Goal: Find specific page/section: Find specific page/section

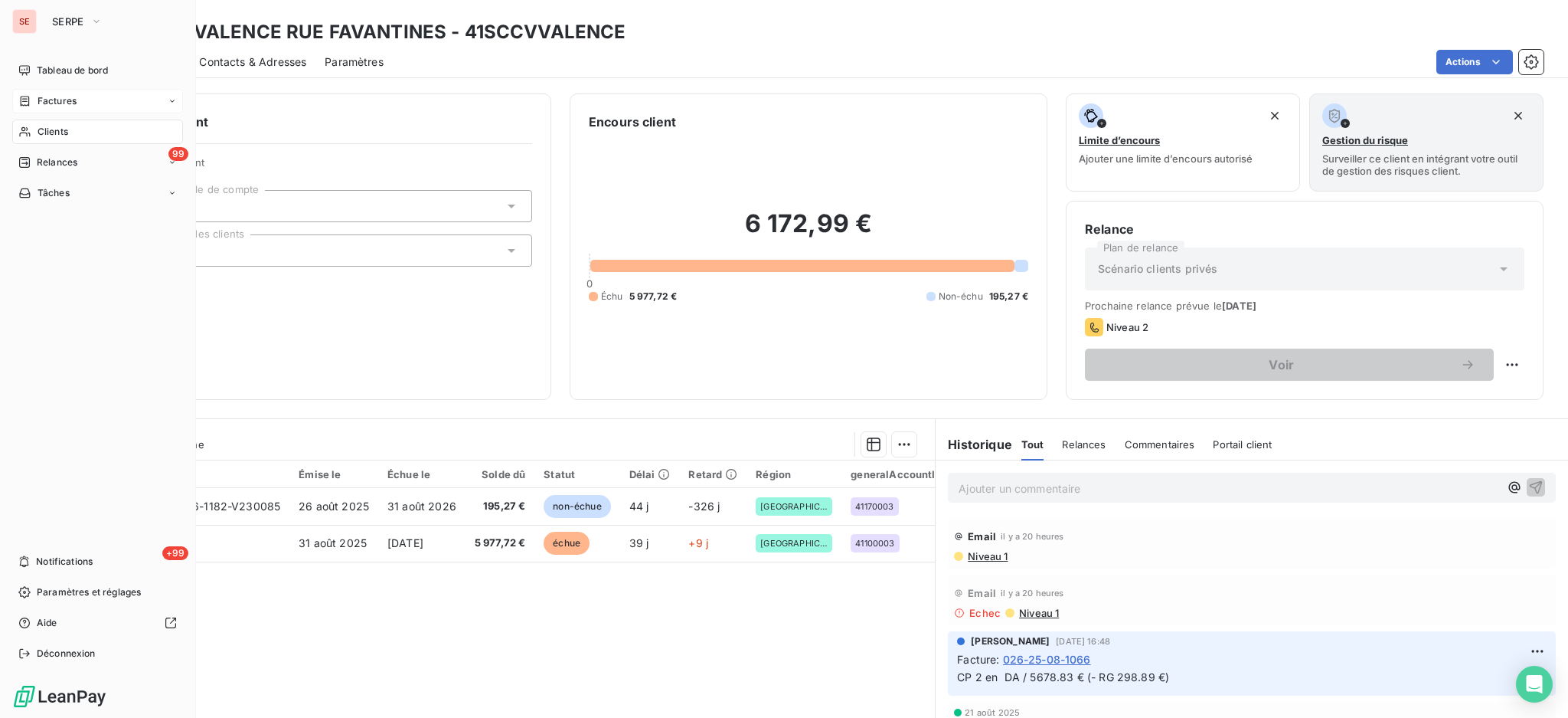
scroll to position [90, 0]
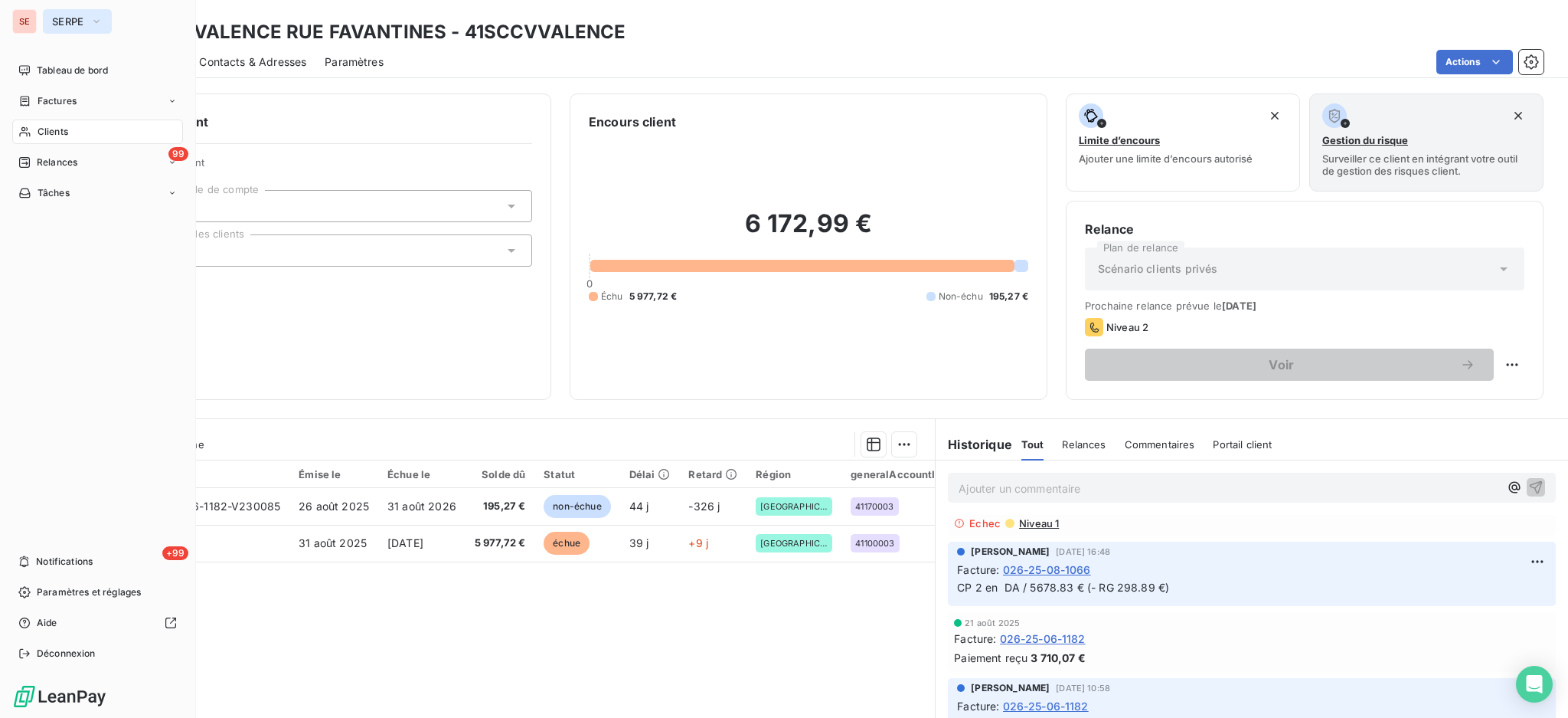
click at [91, 17] on icon "button" at bounding box center [96, 21] width 12 height 15
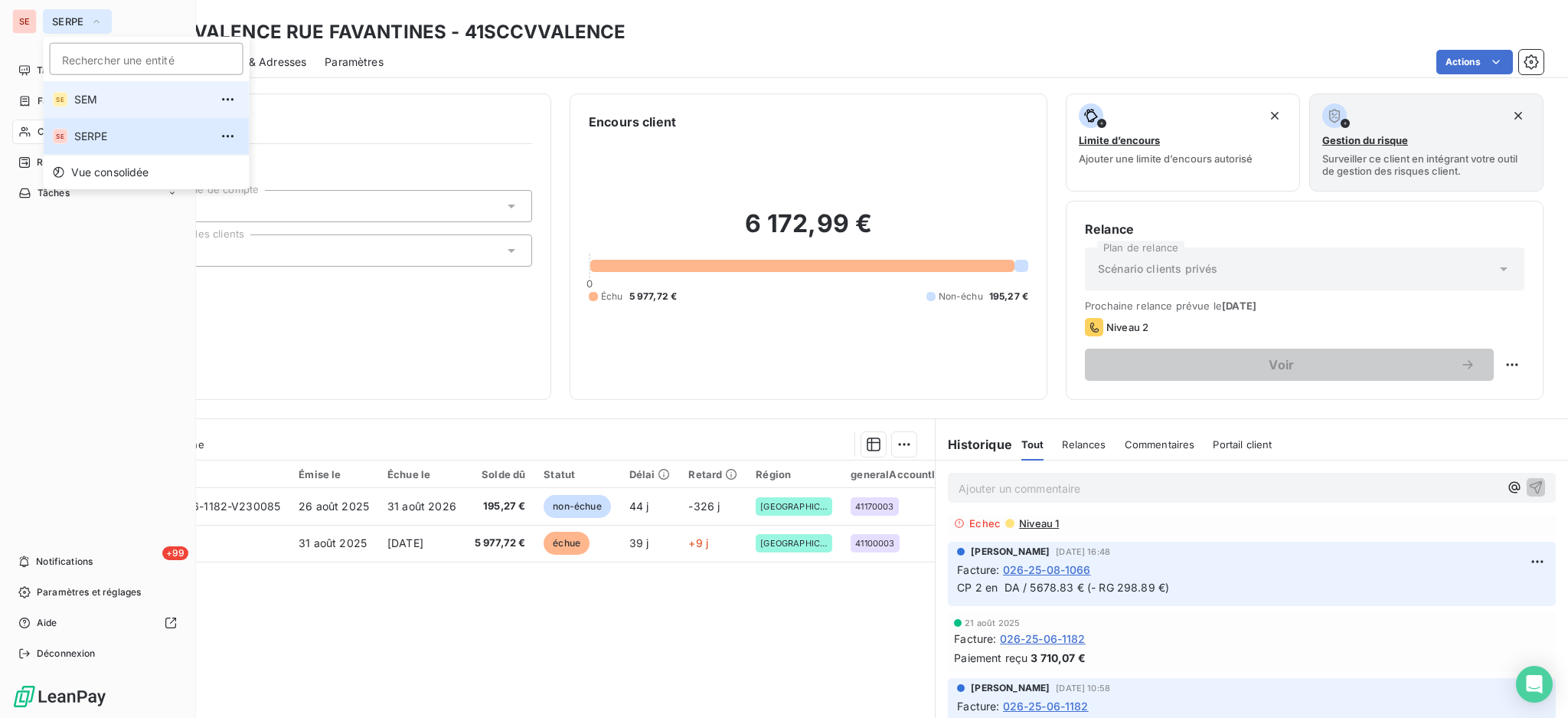
click at [100, 99] on span "SEM" at bounding box center [142, 99] width 136 height 15
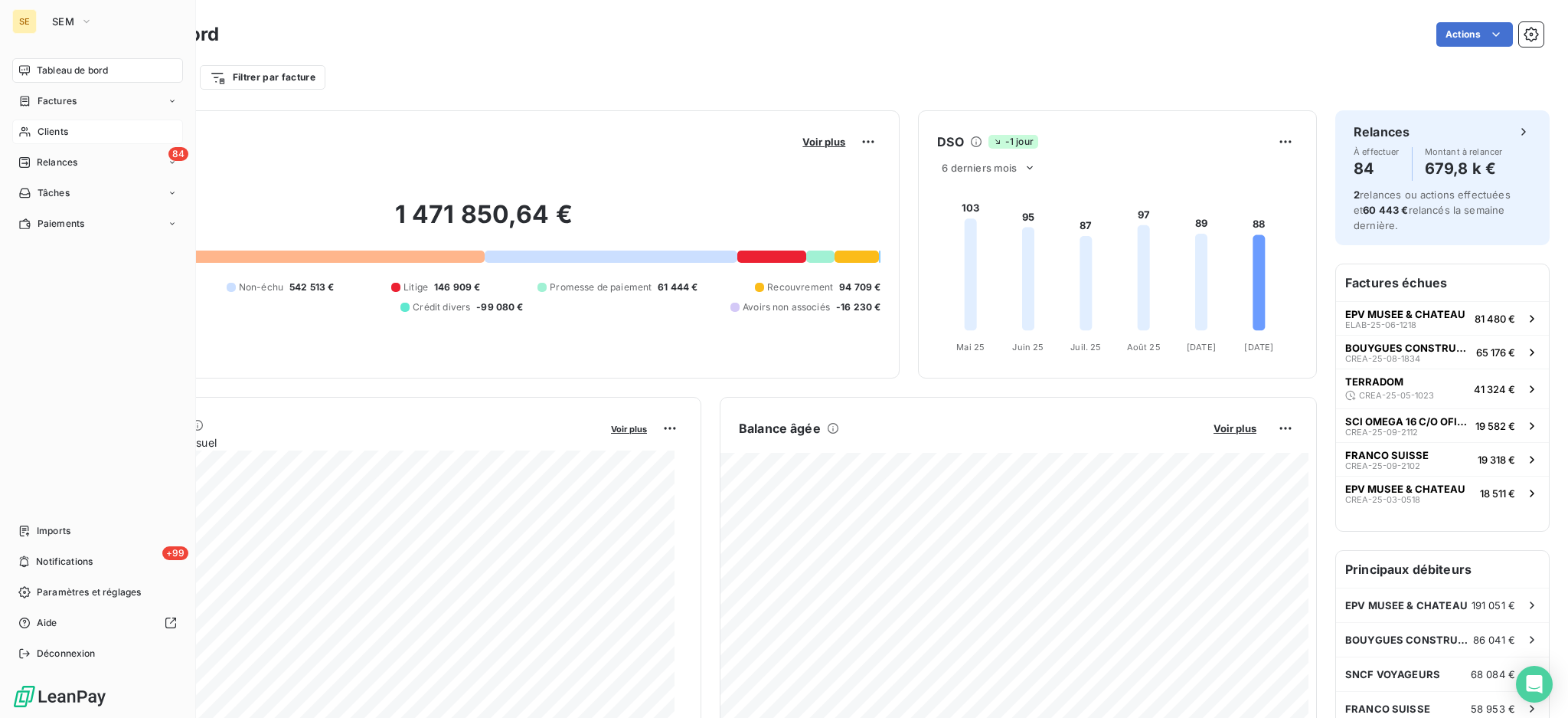
click at [61, 126] on span "Clients" at bounding box center [52, 132] width 31 height 13
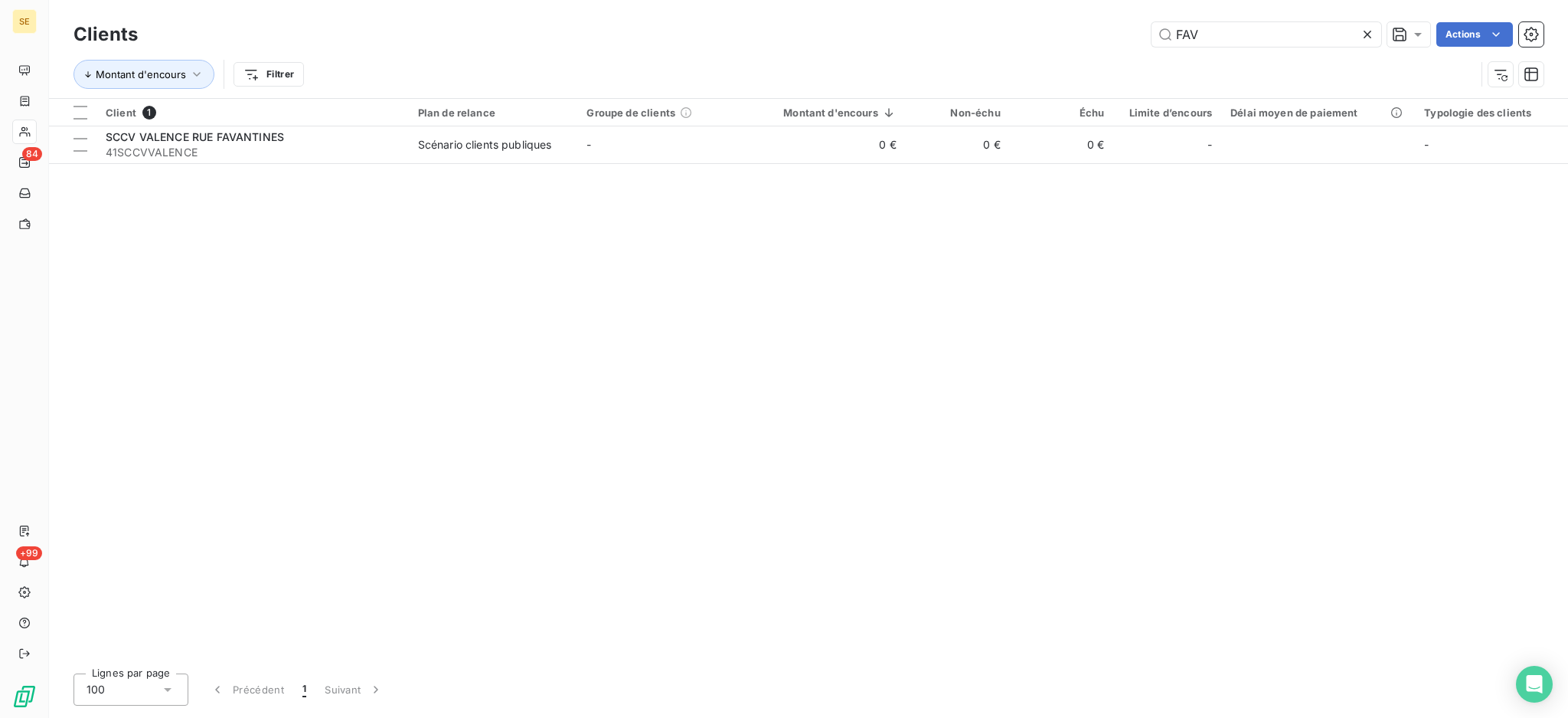
drag, startPoint x: 1195, startPoint y: 32, endPoint x: 997, endPoint y: 22, distance: 198.3
click at [1095, 32] on div "FAV Actions" at bounding box center [850, 34] width 1388 height 25
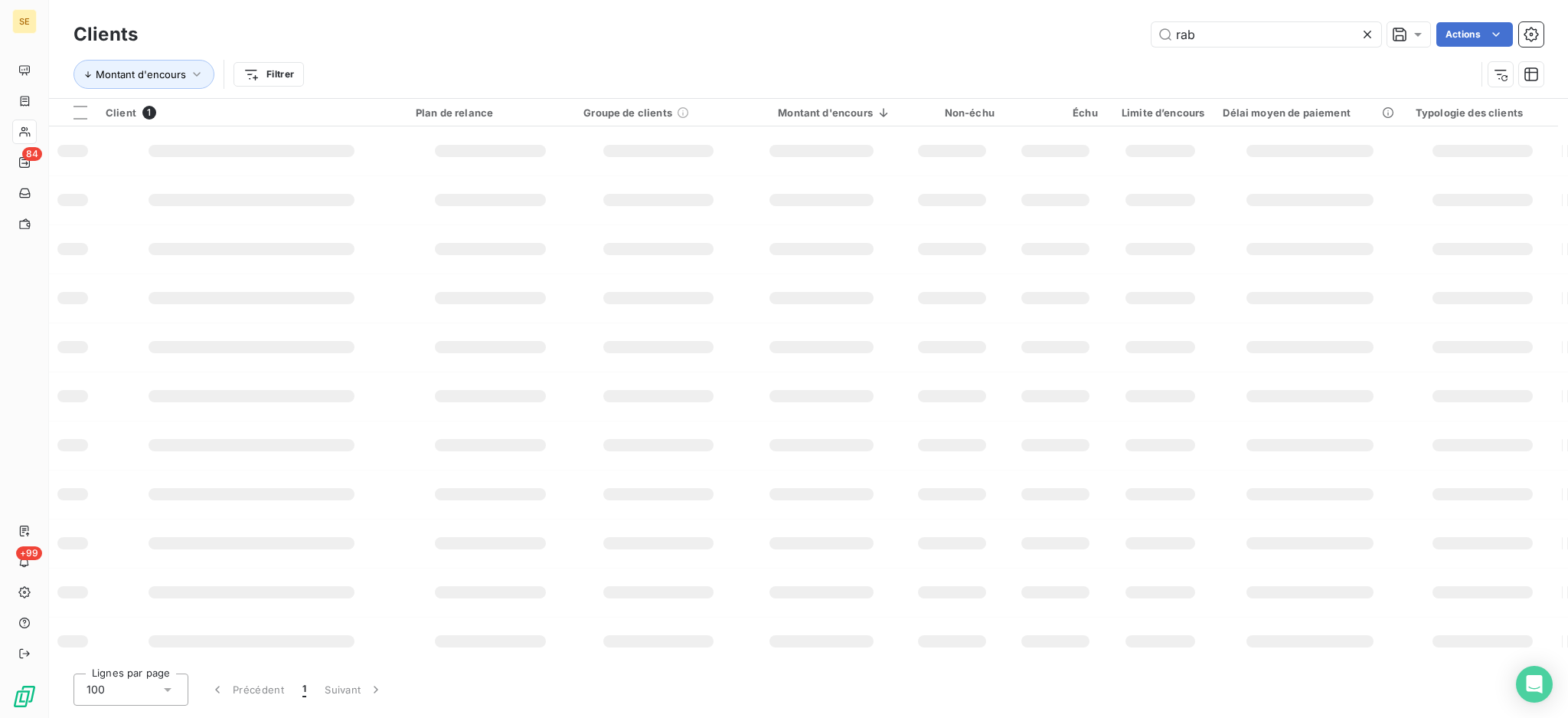
type input "rab"
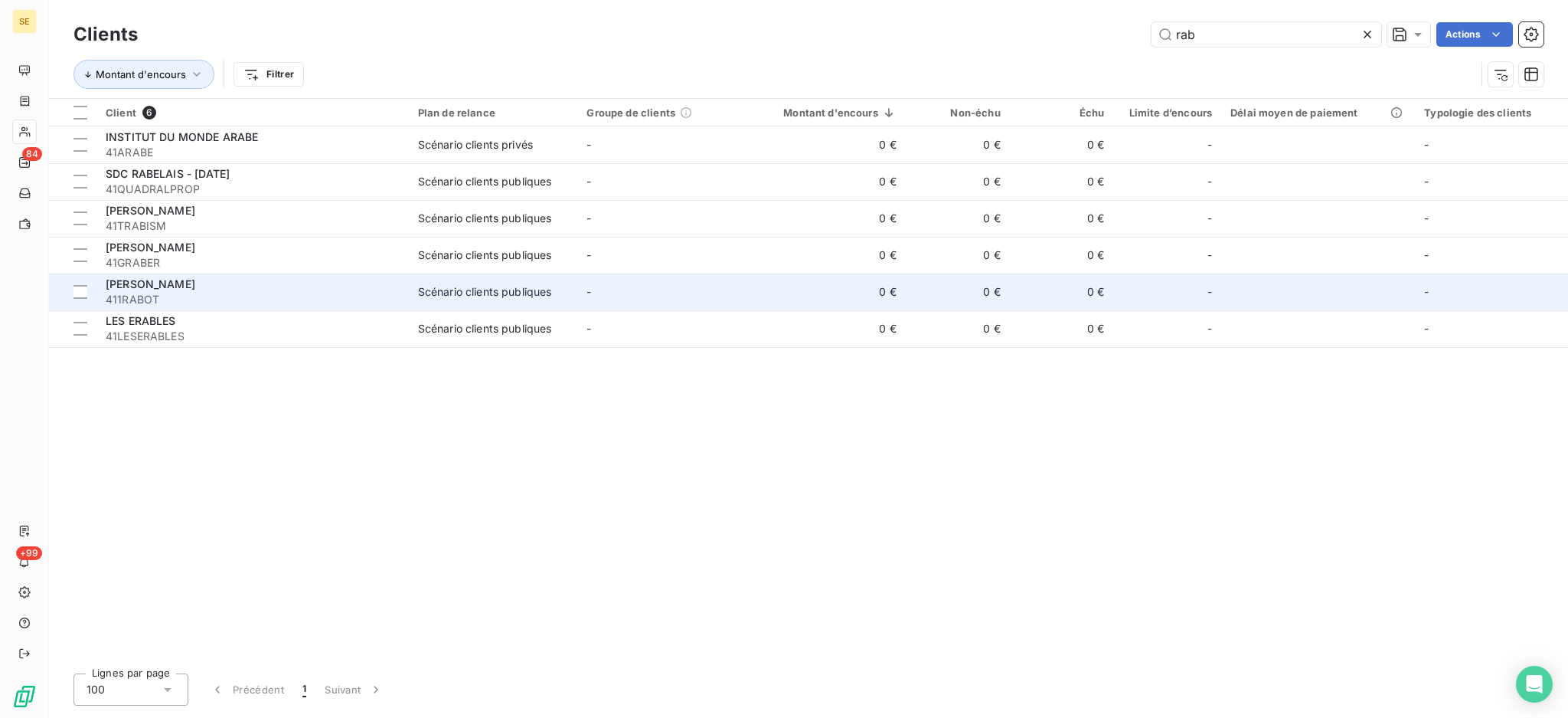
click at [503, 278] on td "Scénario clients publiques" at bounding box center [492, 291] width 169 height 37
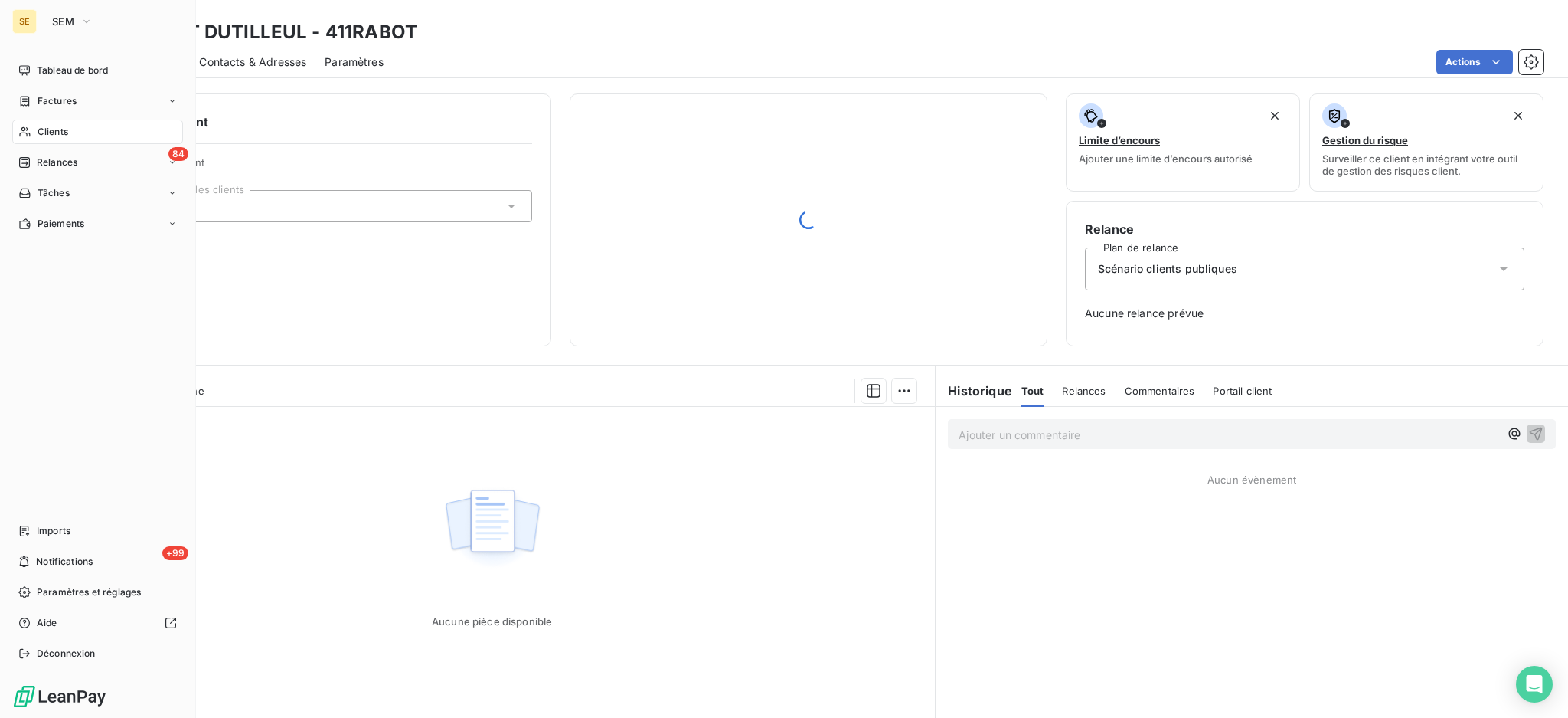
click at [65, 127] on span "Clients" at bounding box center [52, 132] width 31 height 13
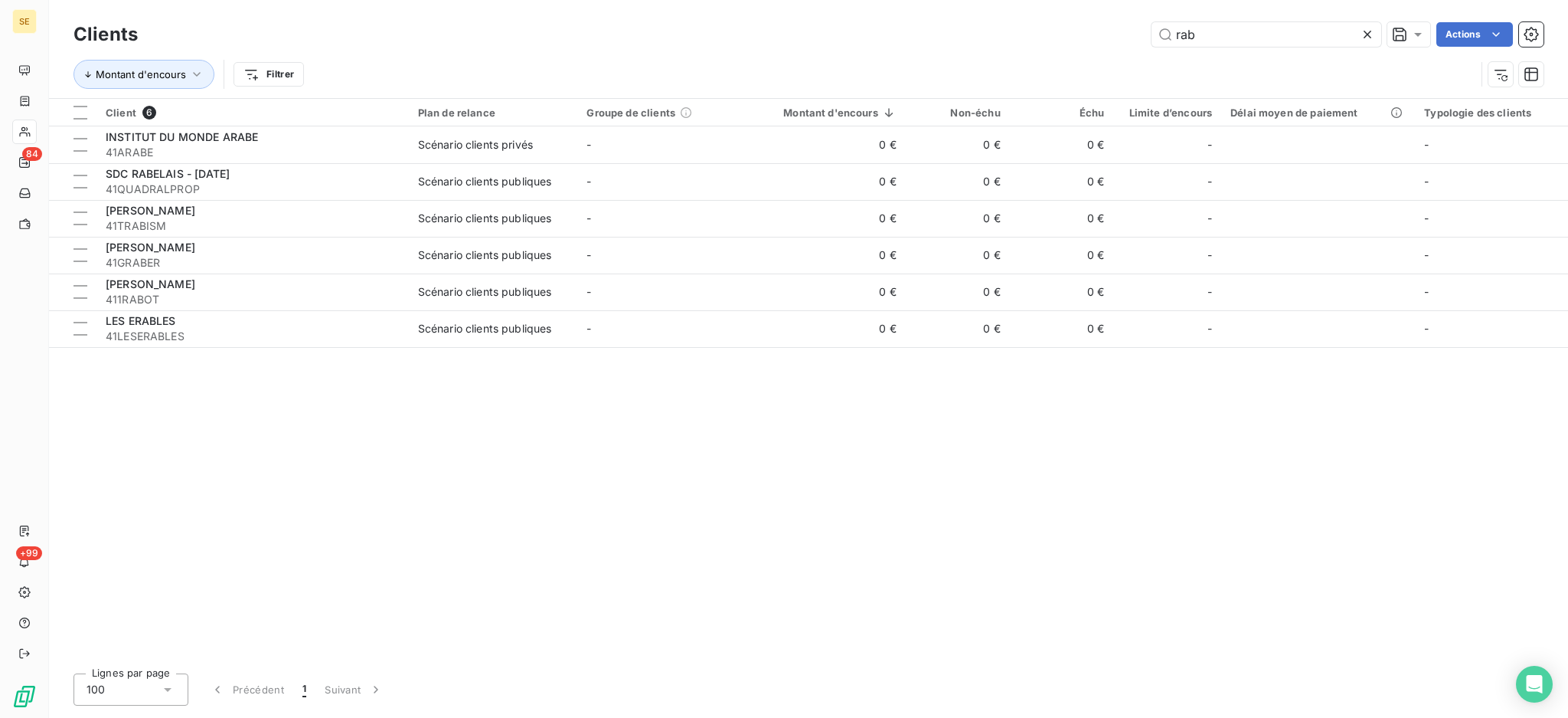
drag, startPoint x: 1223, startPoint y: 42, endPoint x: 1137, endPoint y: 43, distance: 86.0
click at [1137, 43] on div "rab Actions" at bounding box center [850, 34] width 1388 height 25
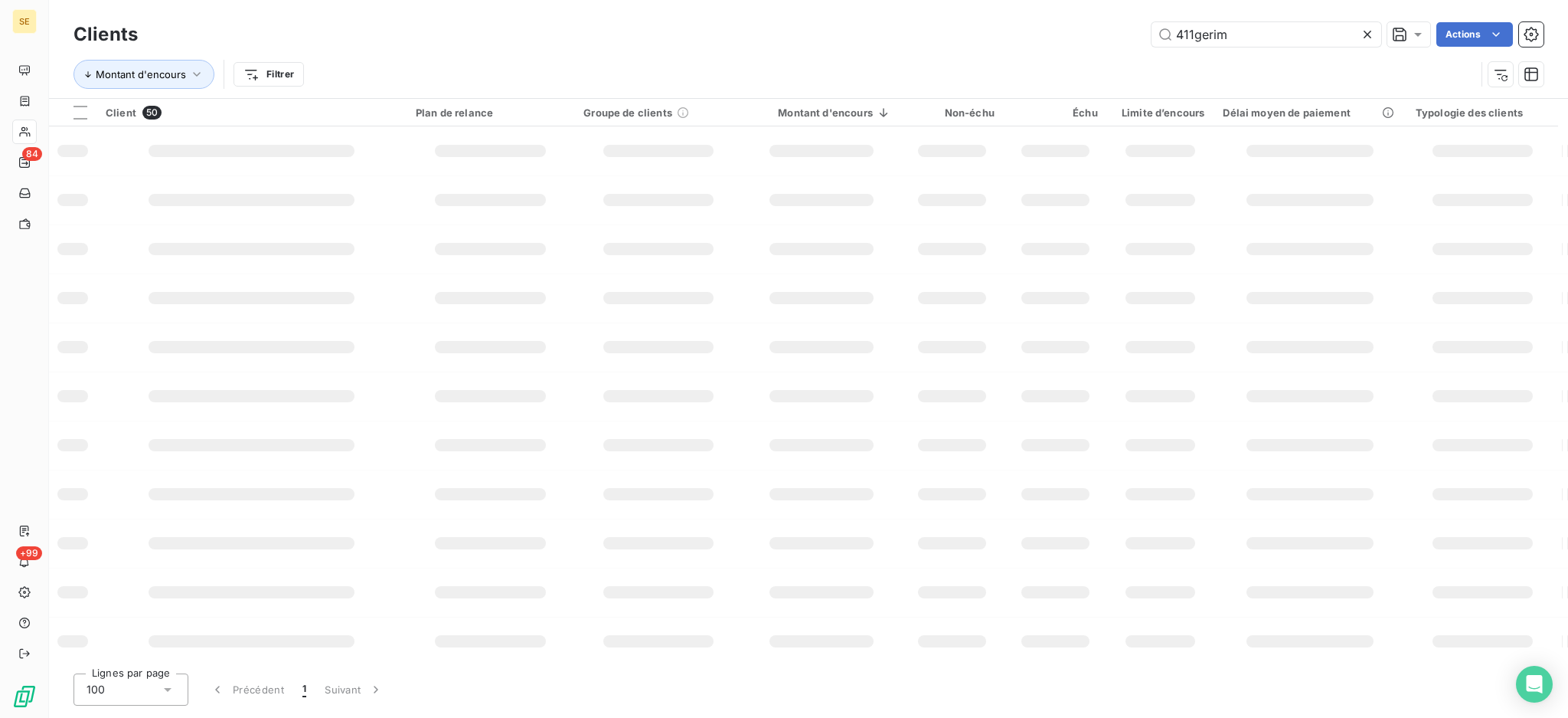
type input "411gerim"
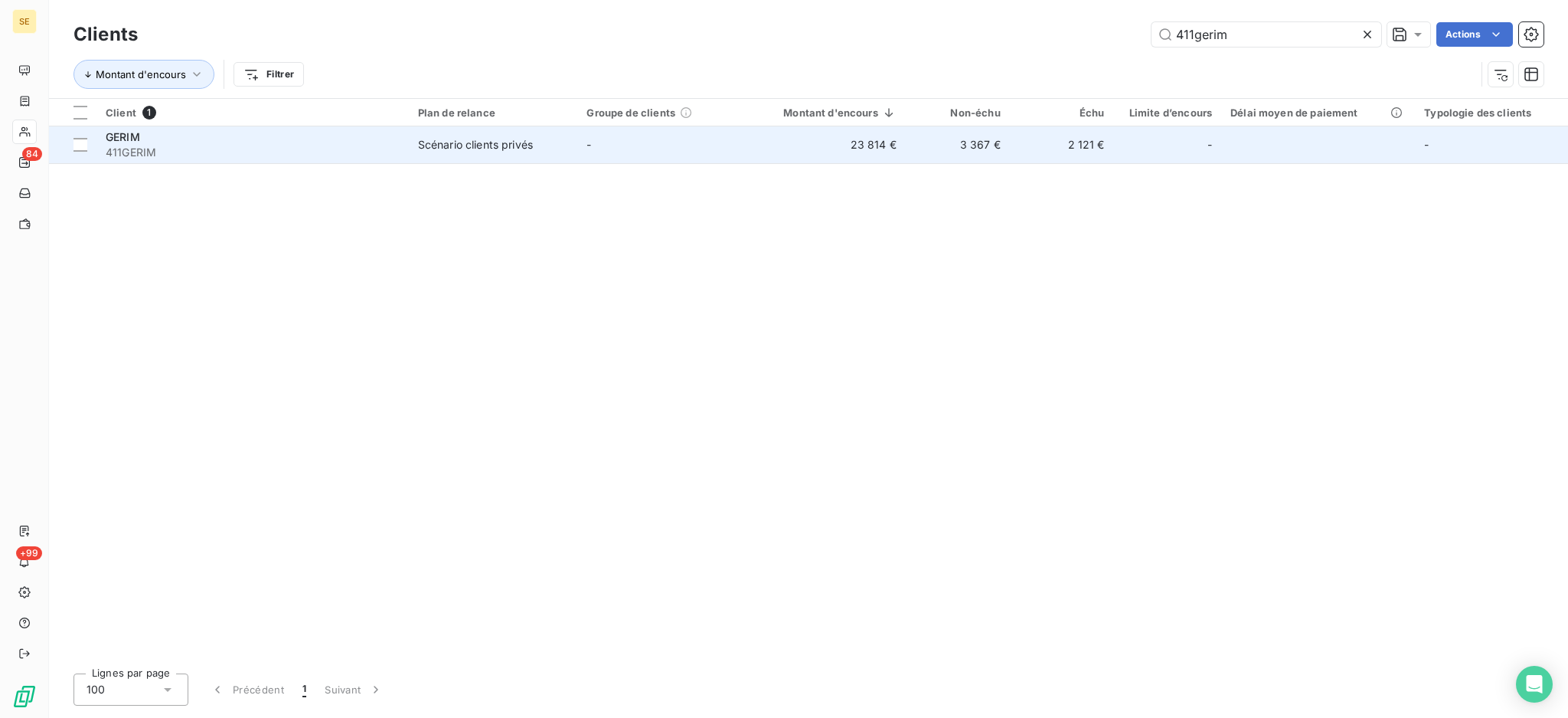
click at [628, 151] on td "-" at bounding box center [661, 144] width 169 height 37
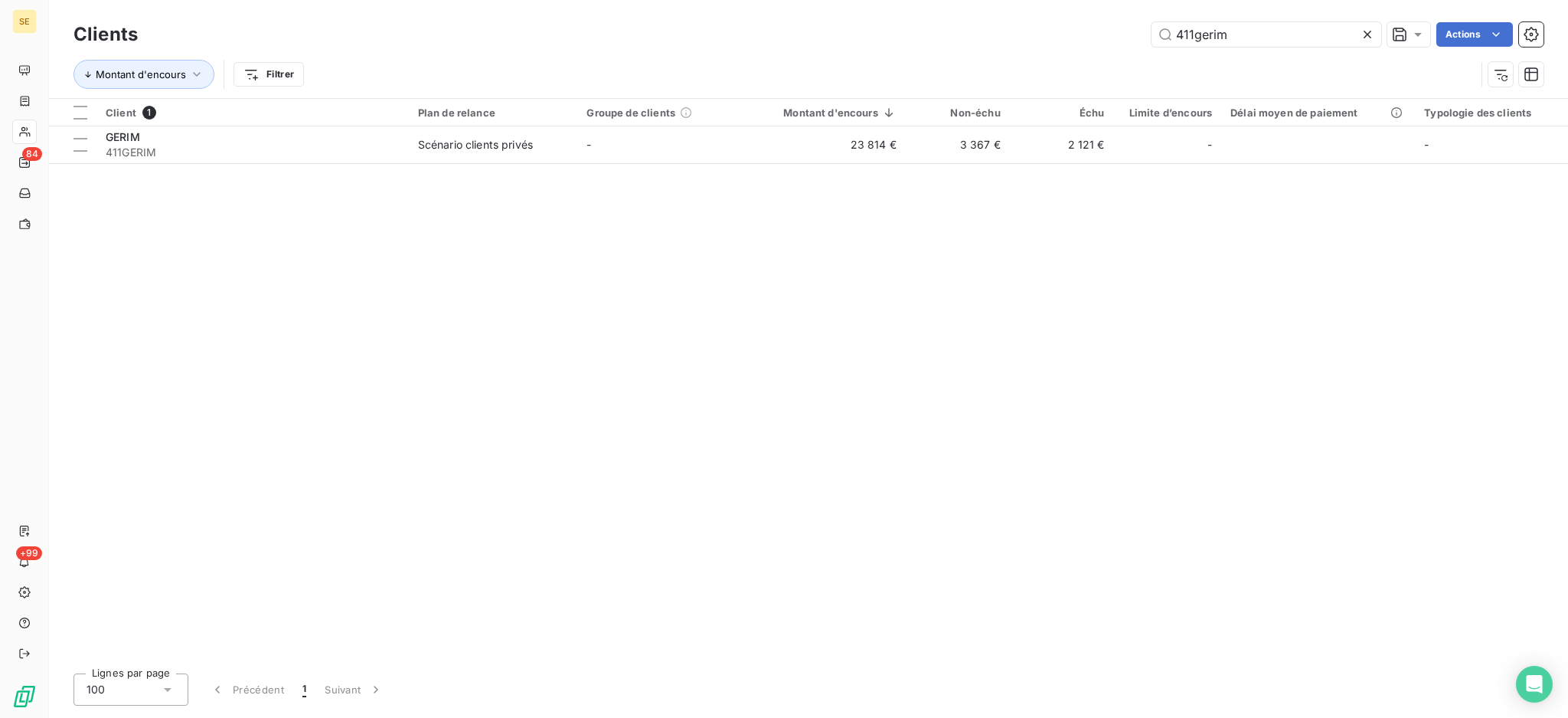
click at [1369, 36] on icon at bounding box center [1368, 34] width 15 height 15
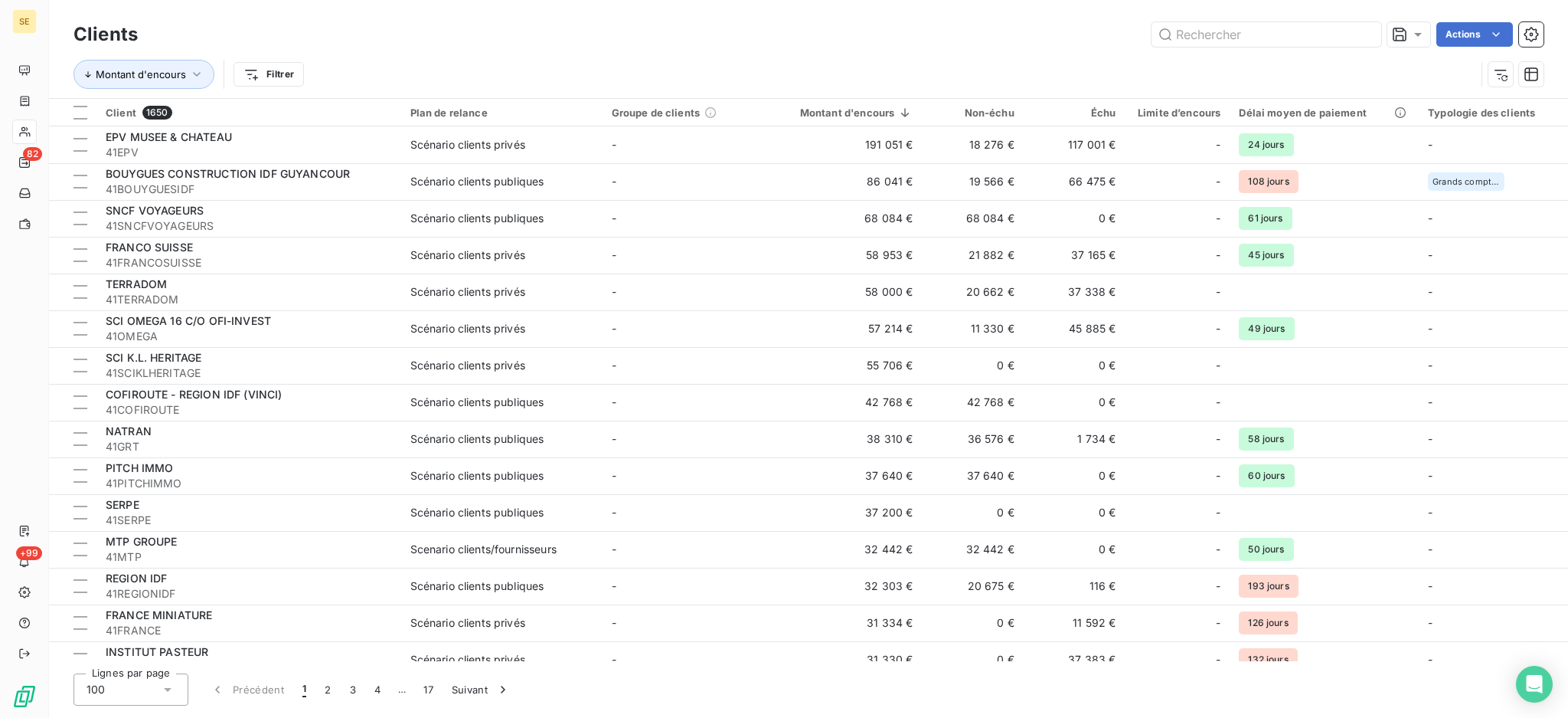
click at [51, 25] on div "Clients Actions Montant d'encours Filtrer" at bounding box center [808, 49] width 1519 height 98
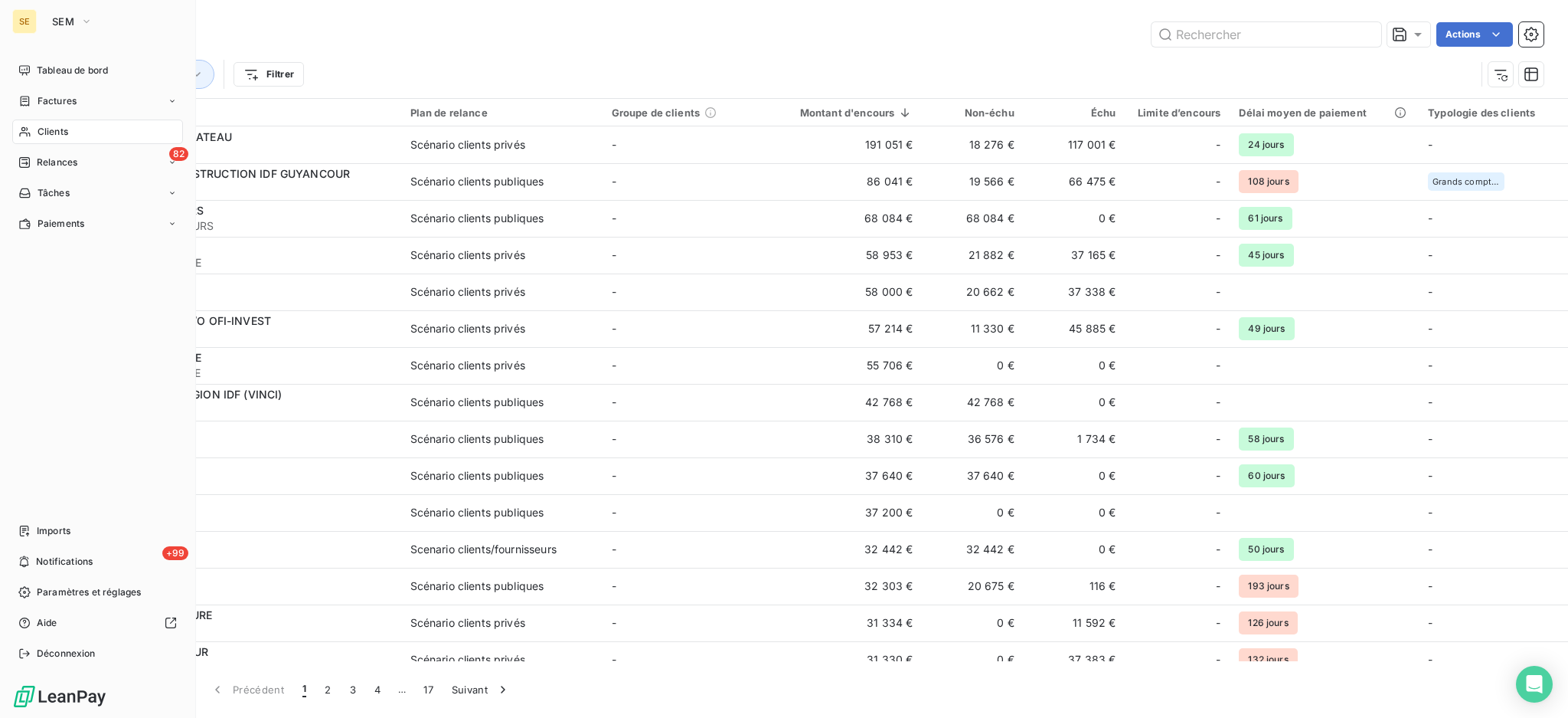
click at [26, 29] on div "SE" at bounding box center [25, 22] width 25 height 25
click at [62, 17] on span "SEM" at bounding box center [63, 21] width 22 height 12
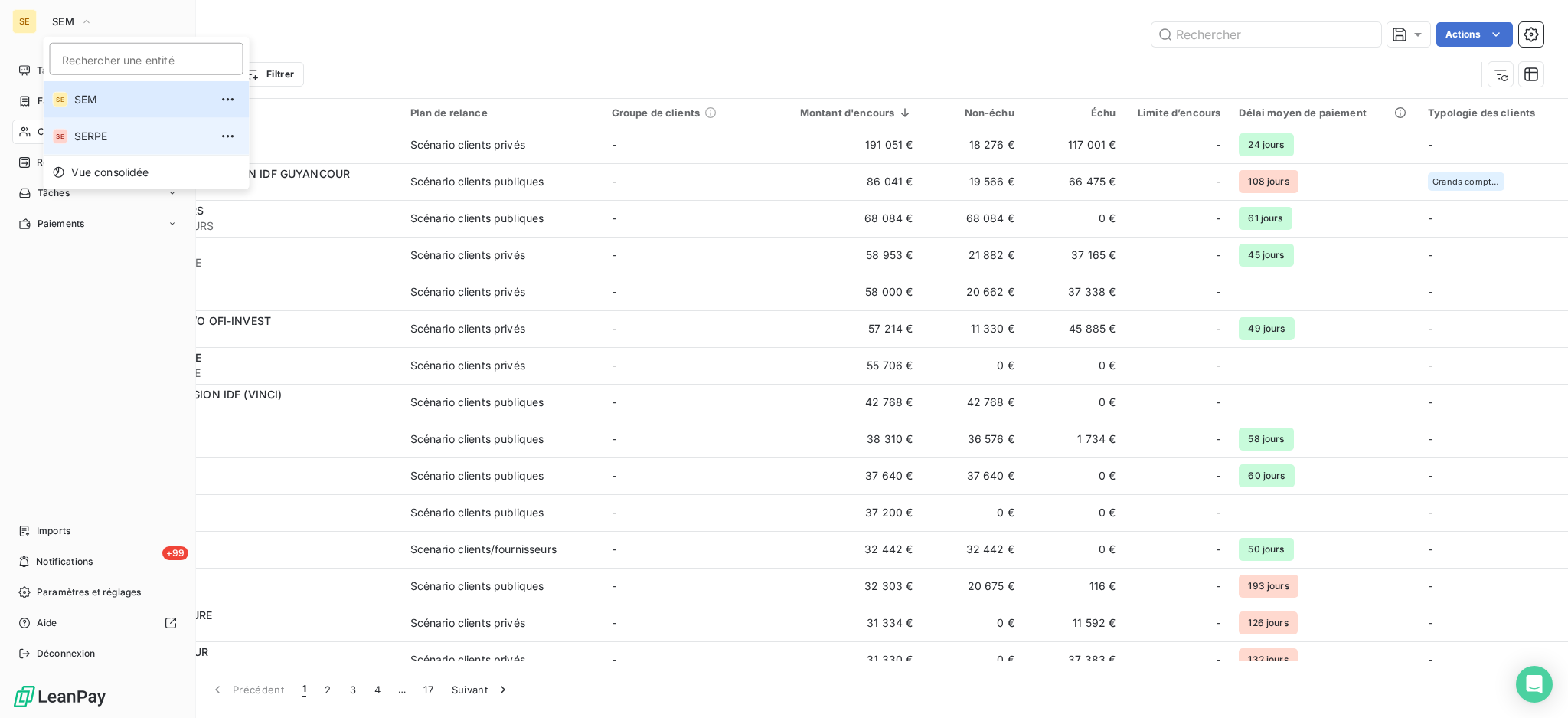
click at [103, 141] on span "SERPE" at bounding box center [142, 137] width 136 height 15
